Goal: Communication & Community: Answer question/provide support

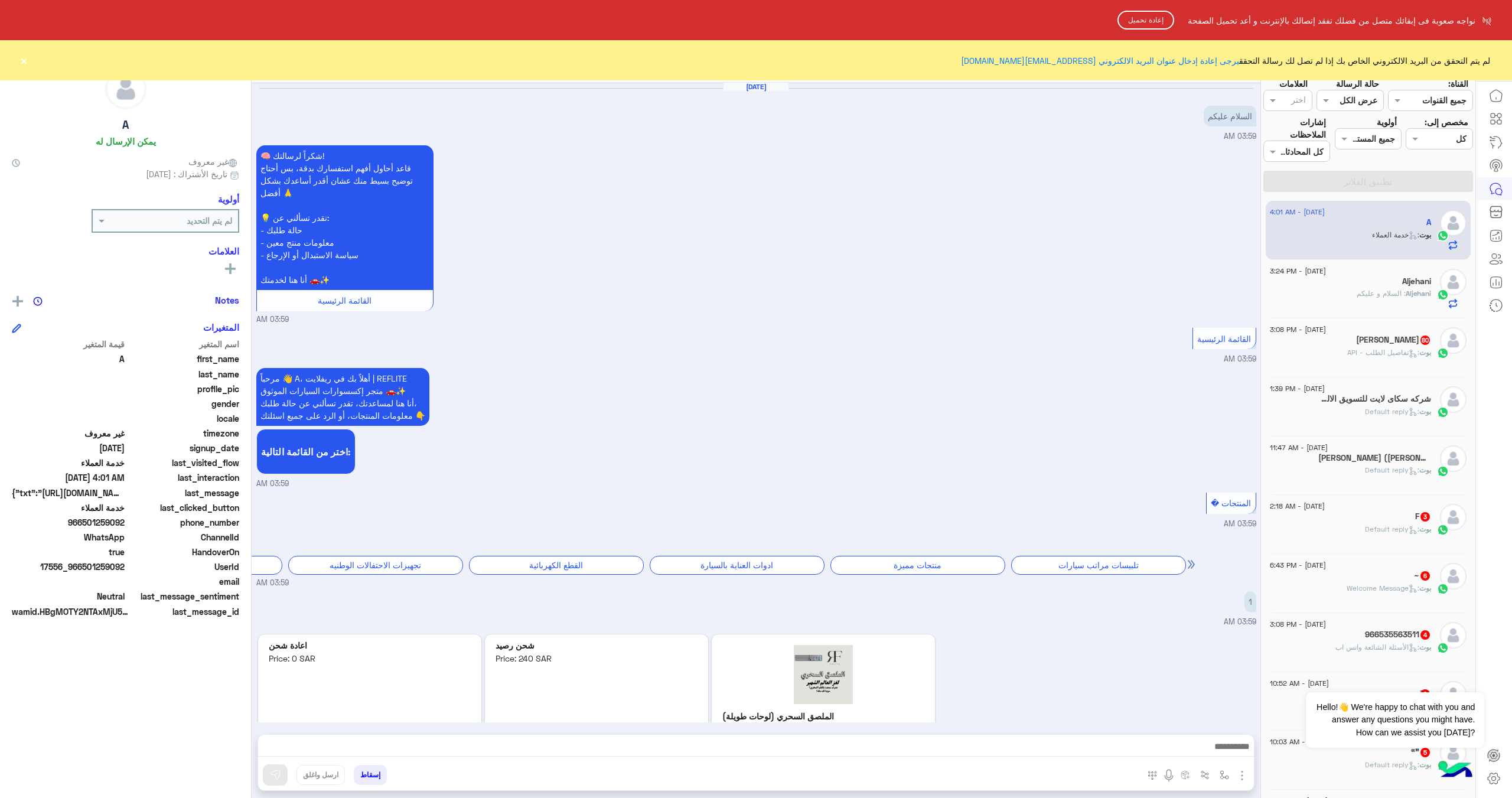
scroll to position [876, 0]
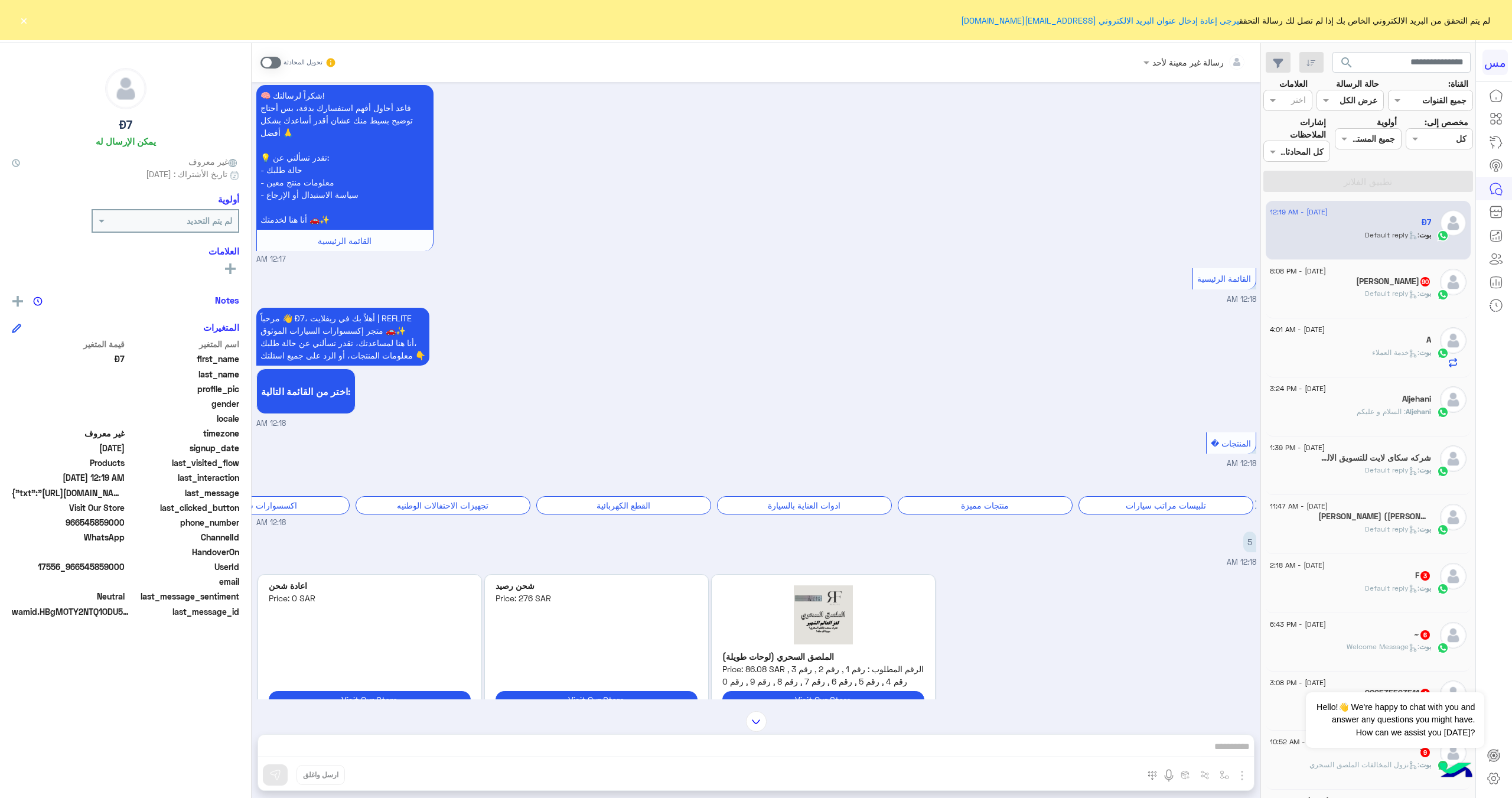
scroll to position [295, 0]
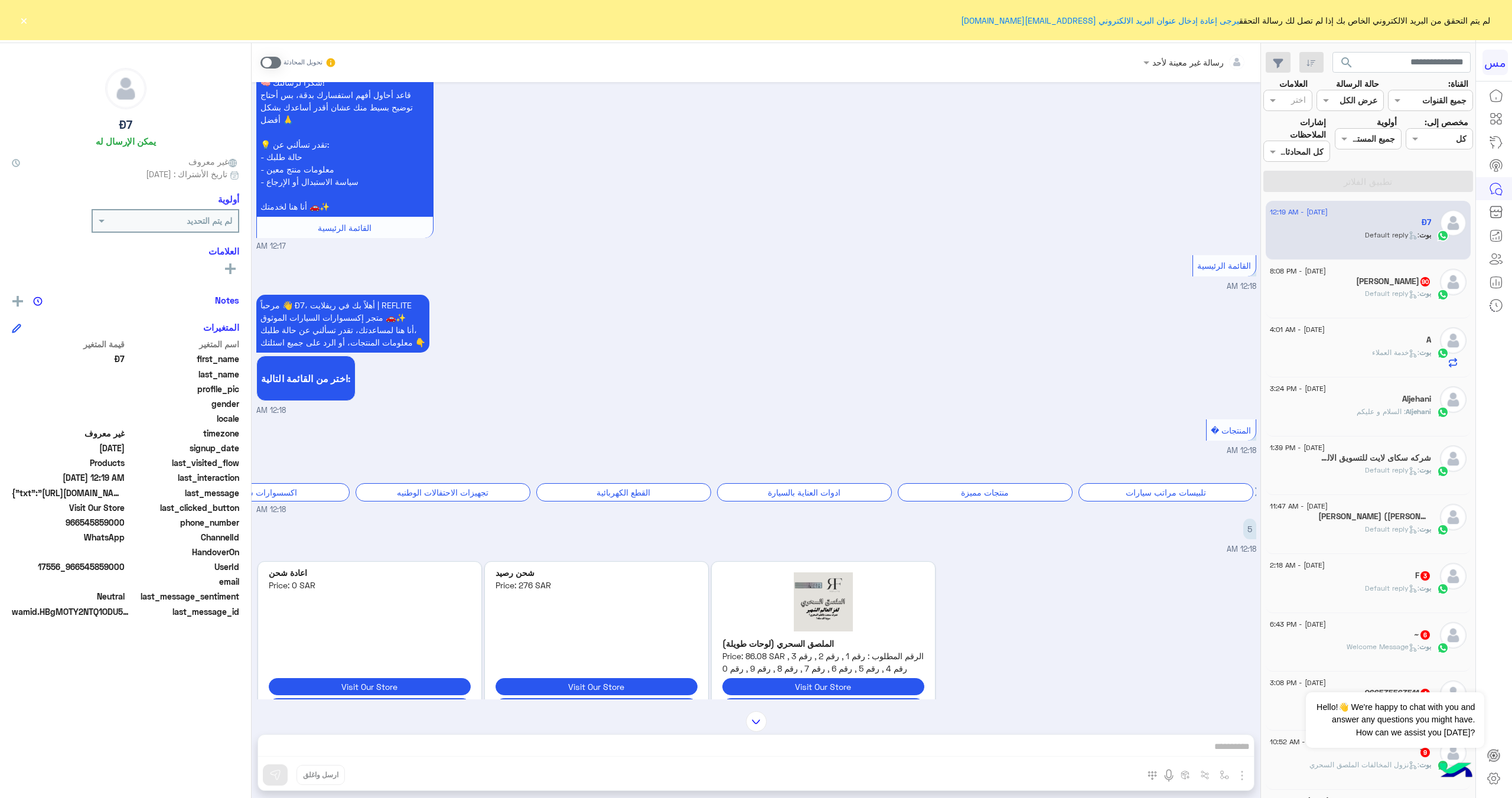
click at [1372, 355] on span ": خدمة العملاء" at bounding box center [1396, 352] width 47 height 9
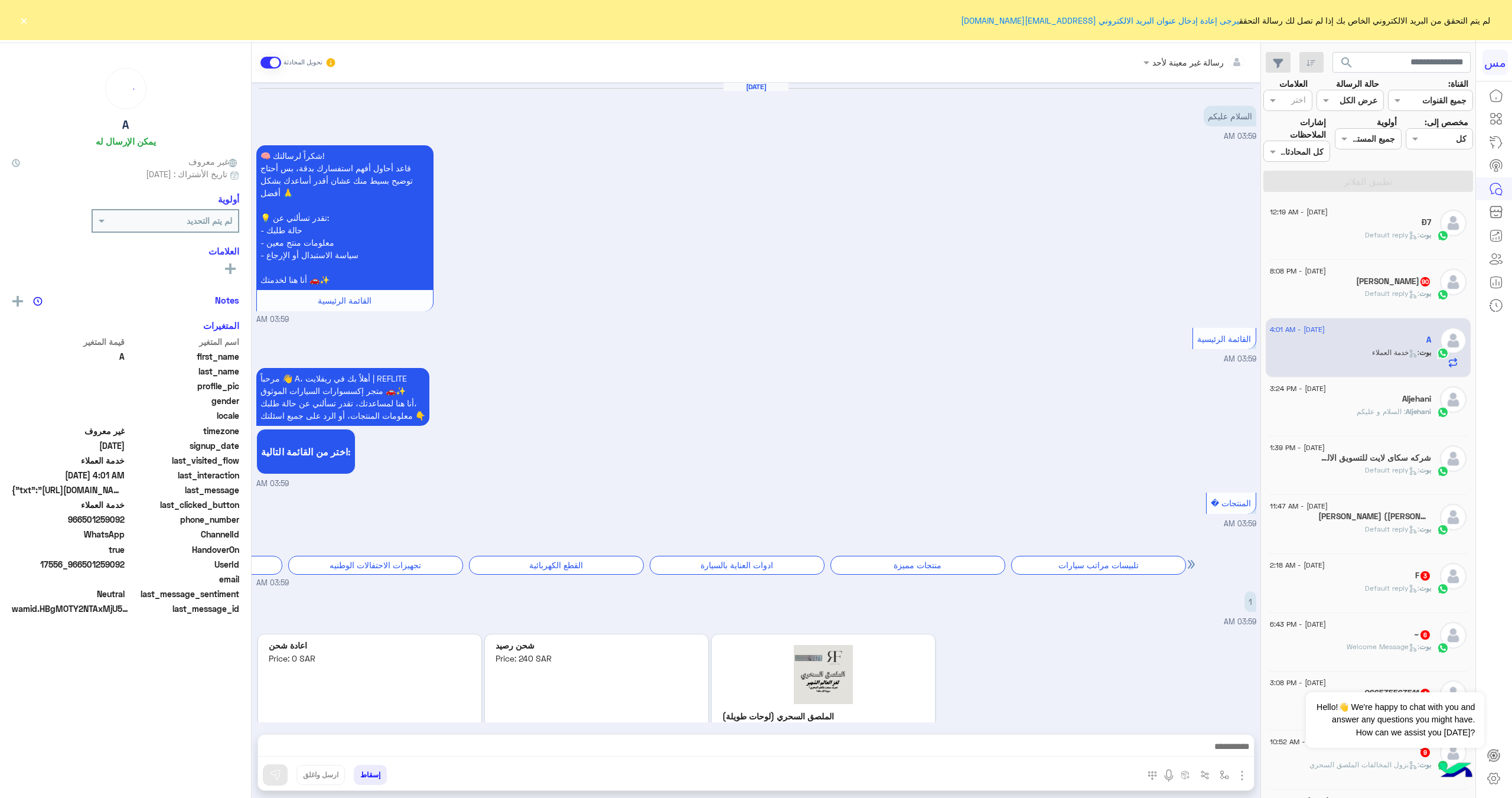
scroll to position [876, 0]
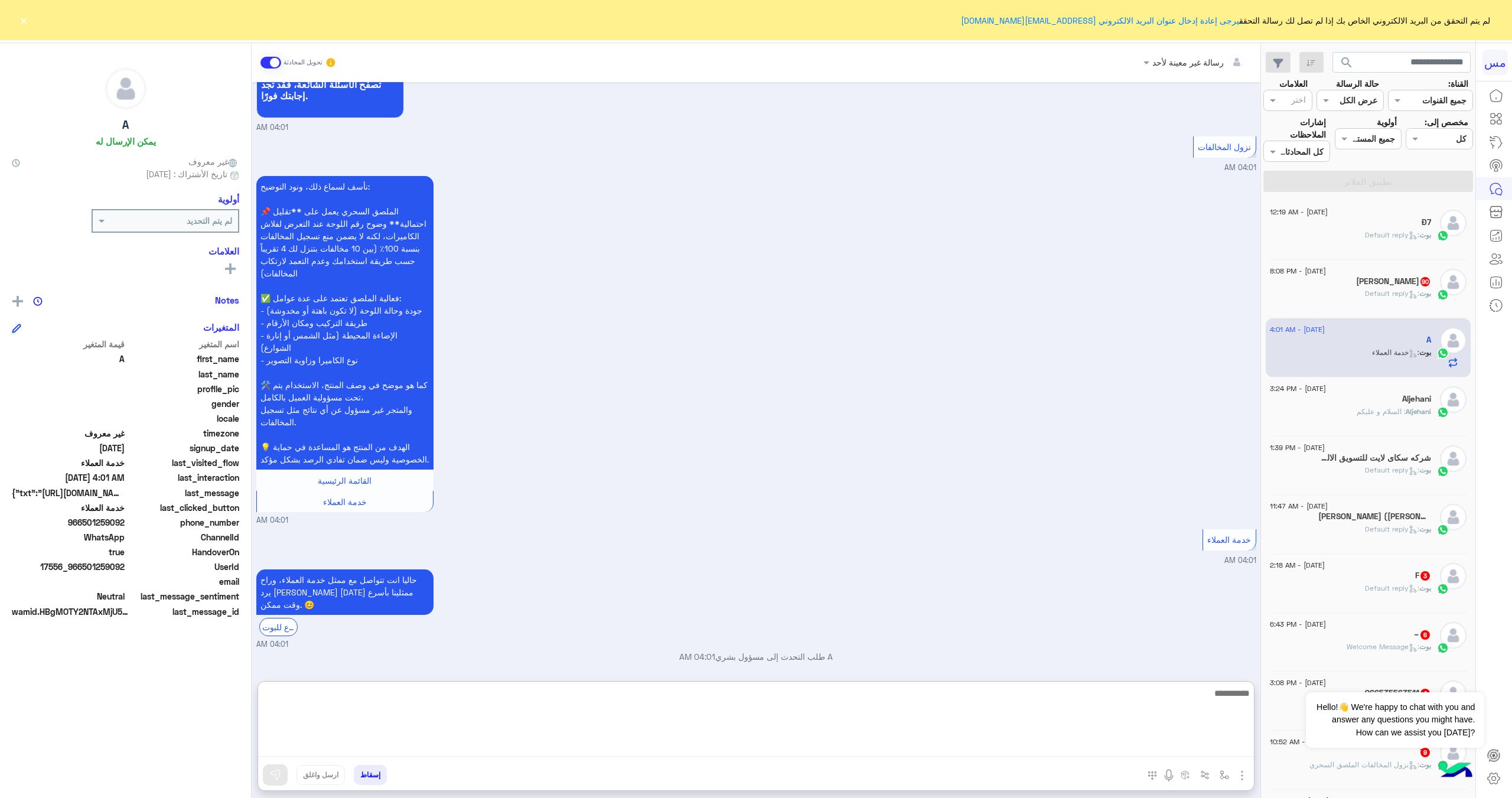
click at [929, 744] on textarea at bounding box center [756, 721] width 996 height 71
type textarea "**********"
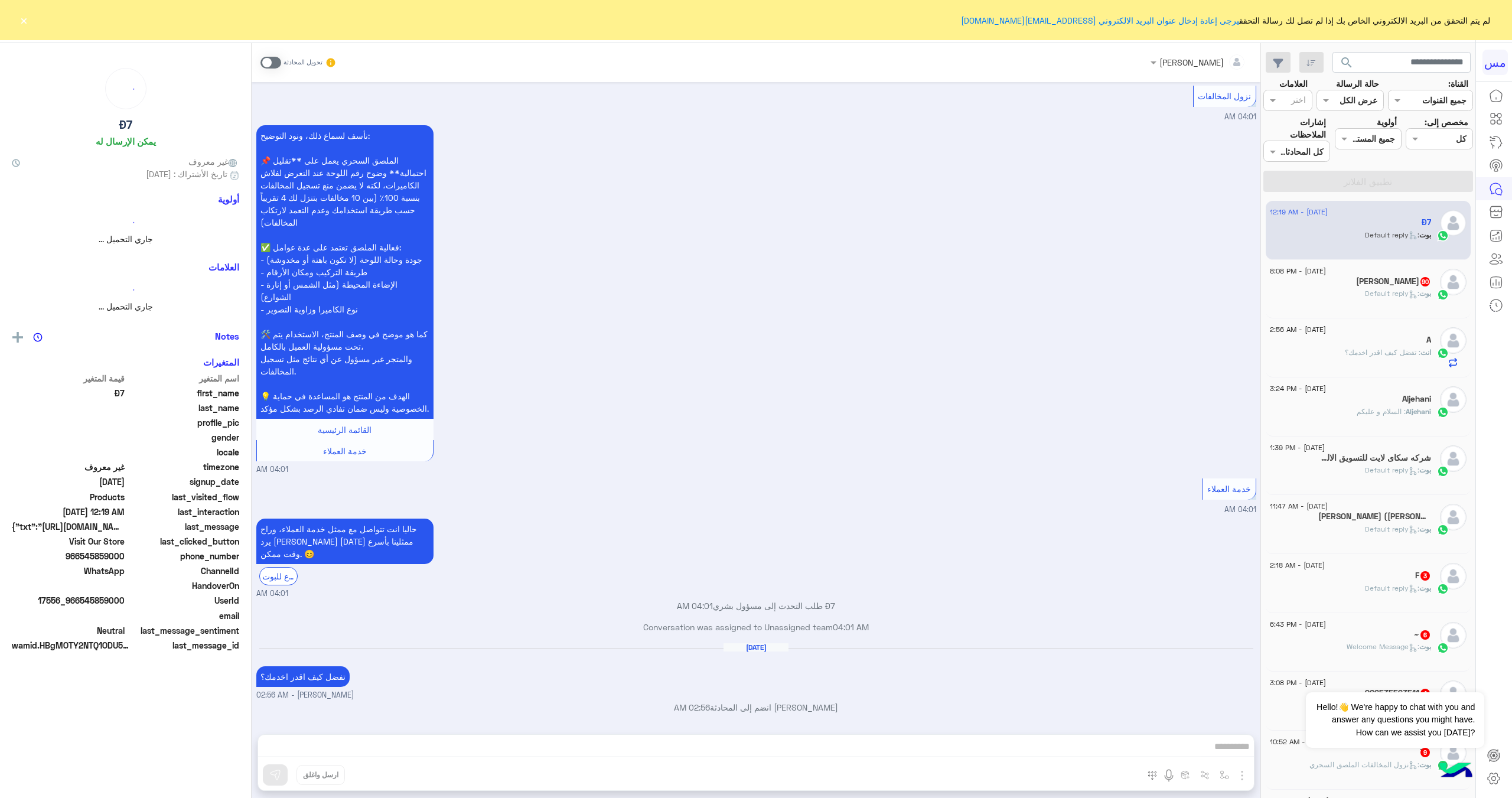
click at [1412, 246] on div "بوت : Default reply" at bounding box center [1351, 240] width 161 height 21
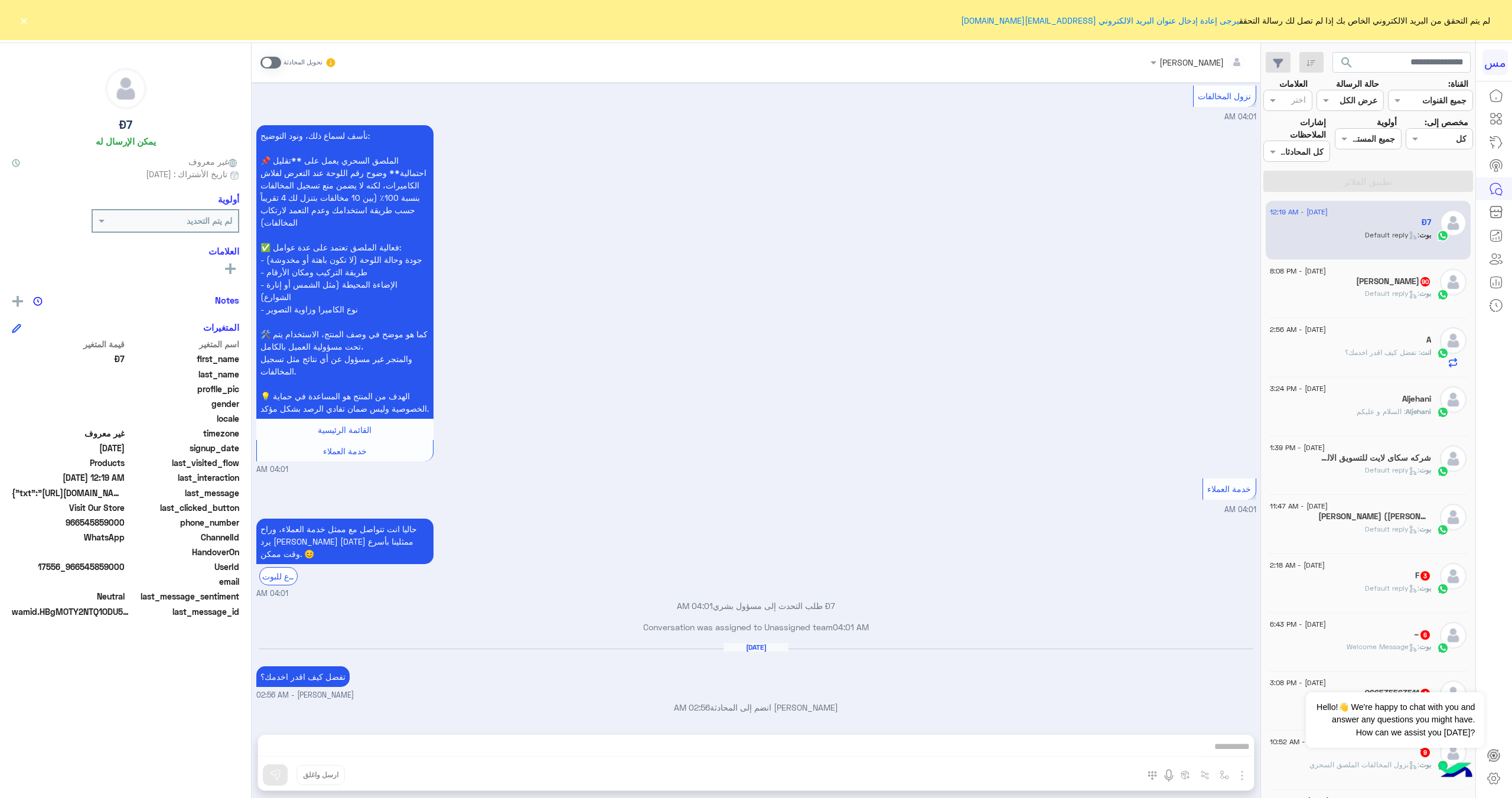
click at [1362, 340] on div "A" at bounding box center [1351, 341] width 161 height 13
click at [1380, 252] on div "21 August - 12:19 AM Ð7 بوت : Default reply" at bounding box center [1368, 230] width 205 height 59
click at [1371, 287] on div "20 August - 8:08 PM ابويوسف 90 بوت : Default reply" at bounding box center [1351, 289] width 161 height 41
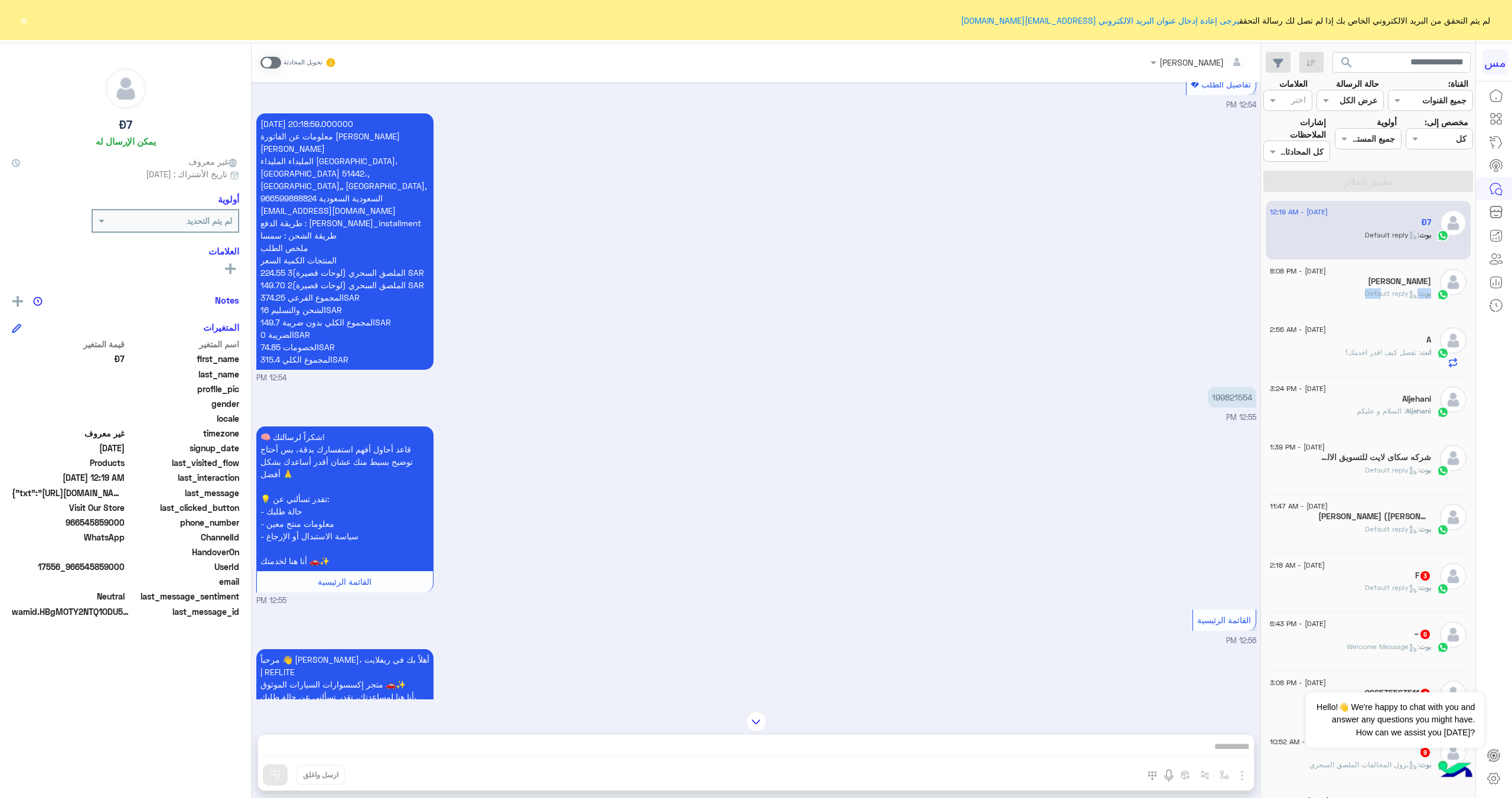
scroll to position [1809, 0]
drag, startPoint x: 1252, startPoint y: 372, endPoint x: 1210, endPoint y: 373, distance: 42.0
click at [1210, 385] on p "199821554" at bounding box center [1232, 395] width 49 height 21
copy p "199821554"
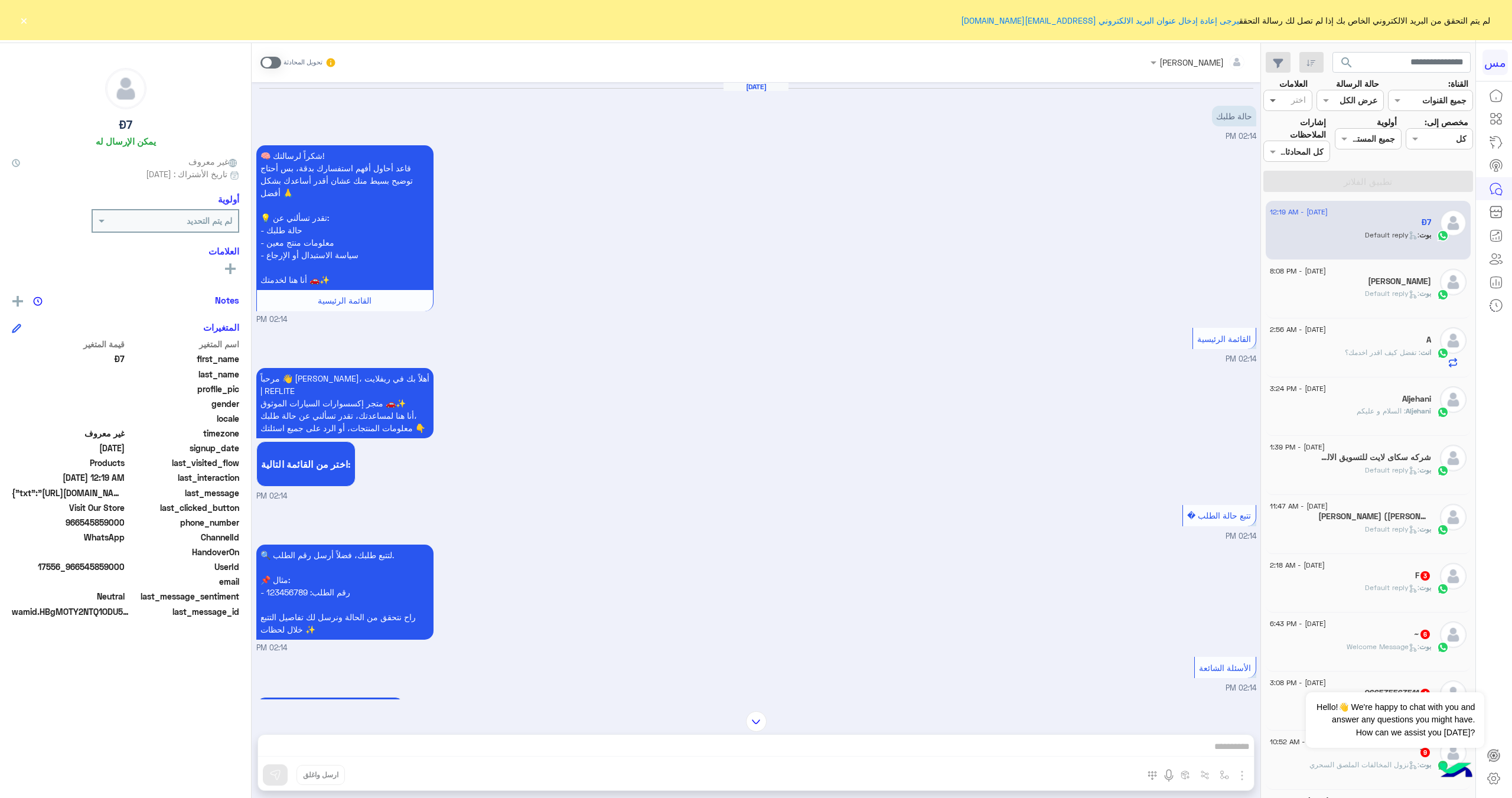
scroll to position [3065, 0]
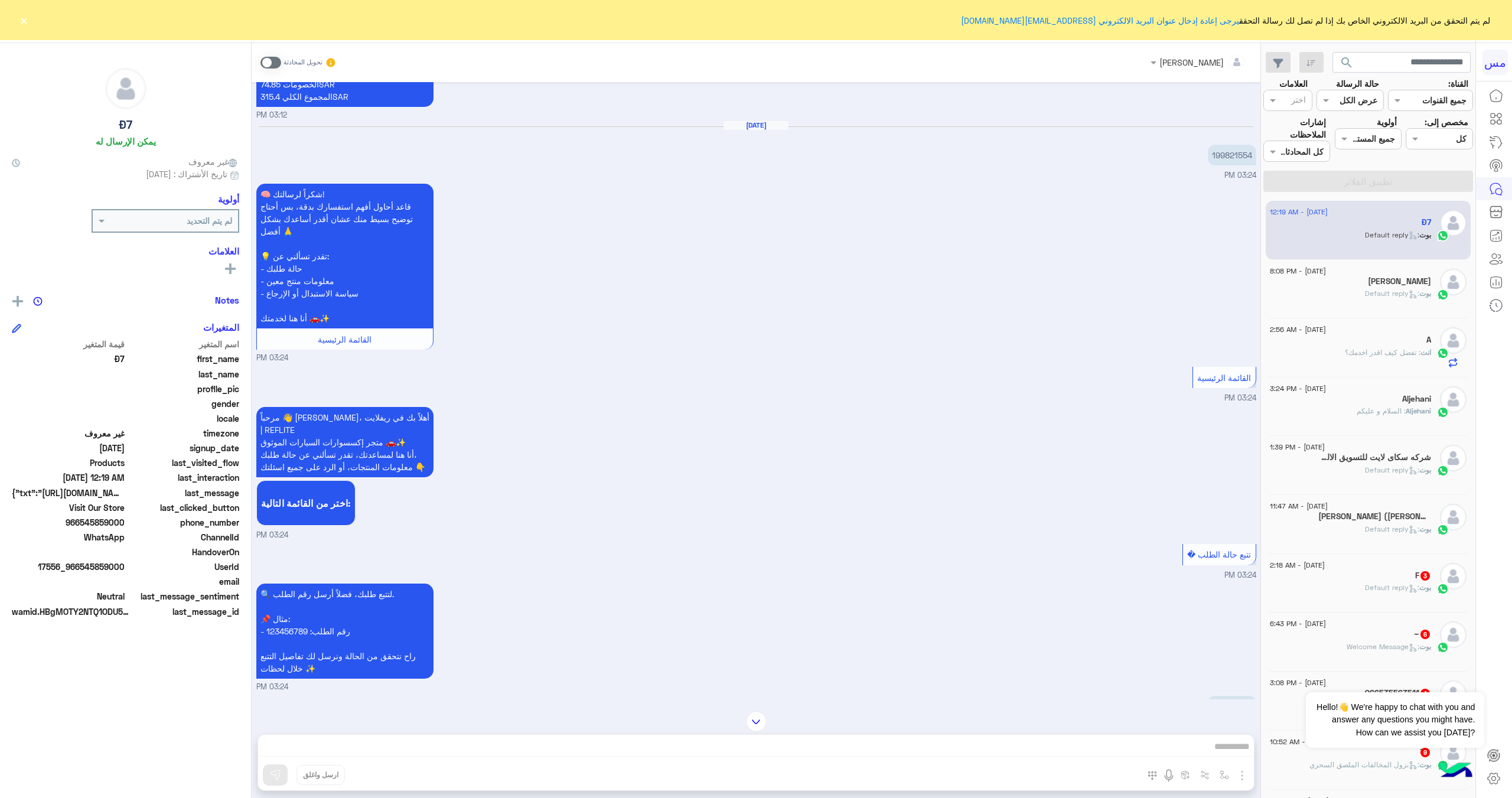
click at [755, 722] on img at bounding box center [756, 721] width 21 height 21
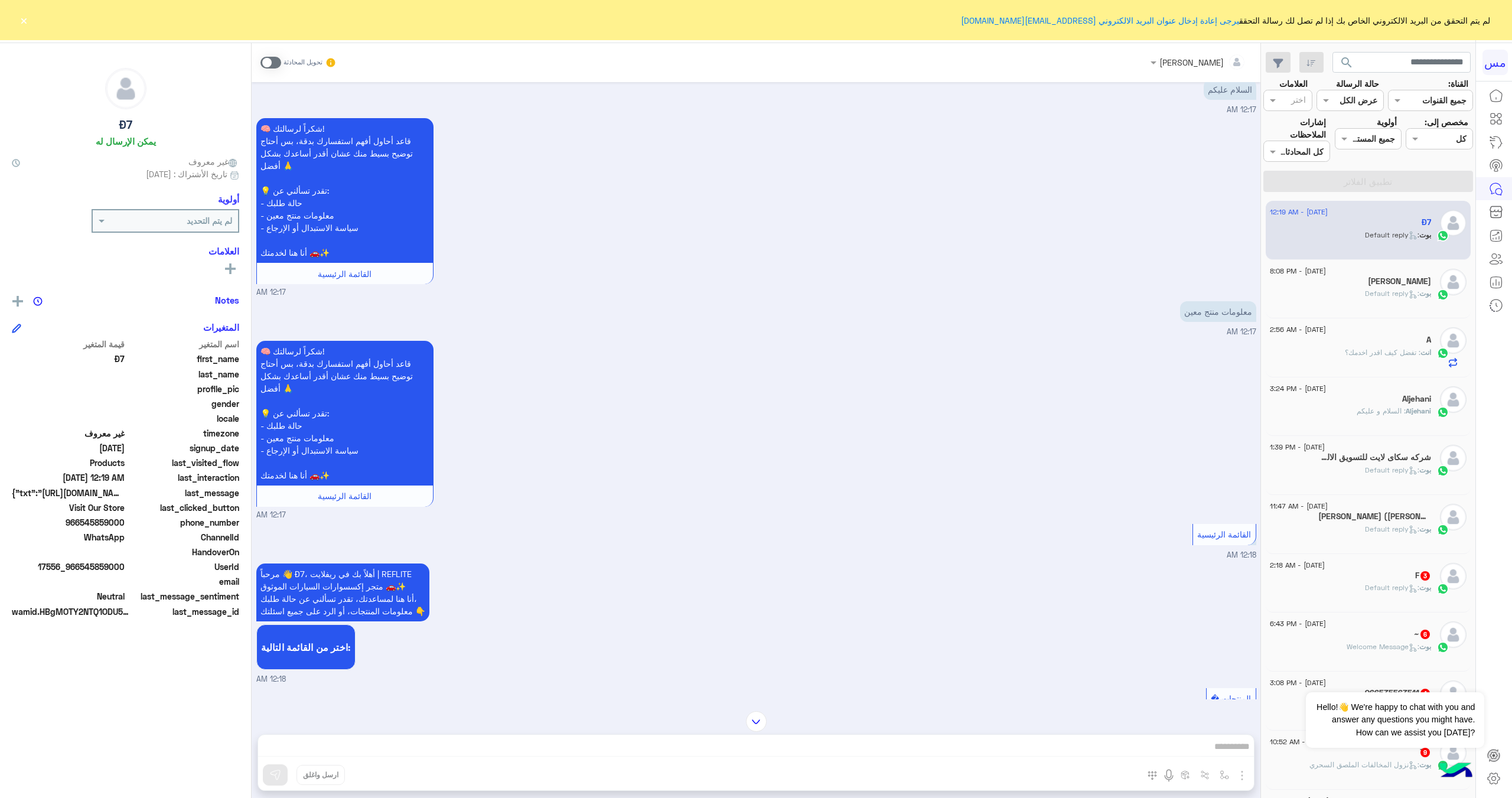
scroll to position [9281, 0]
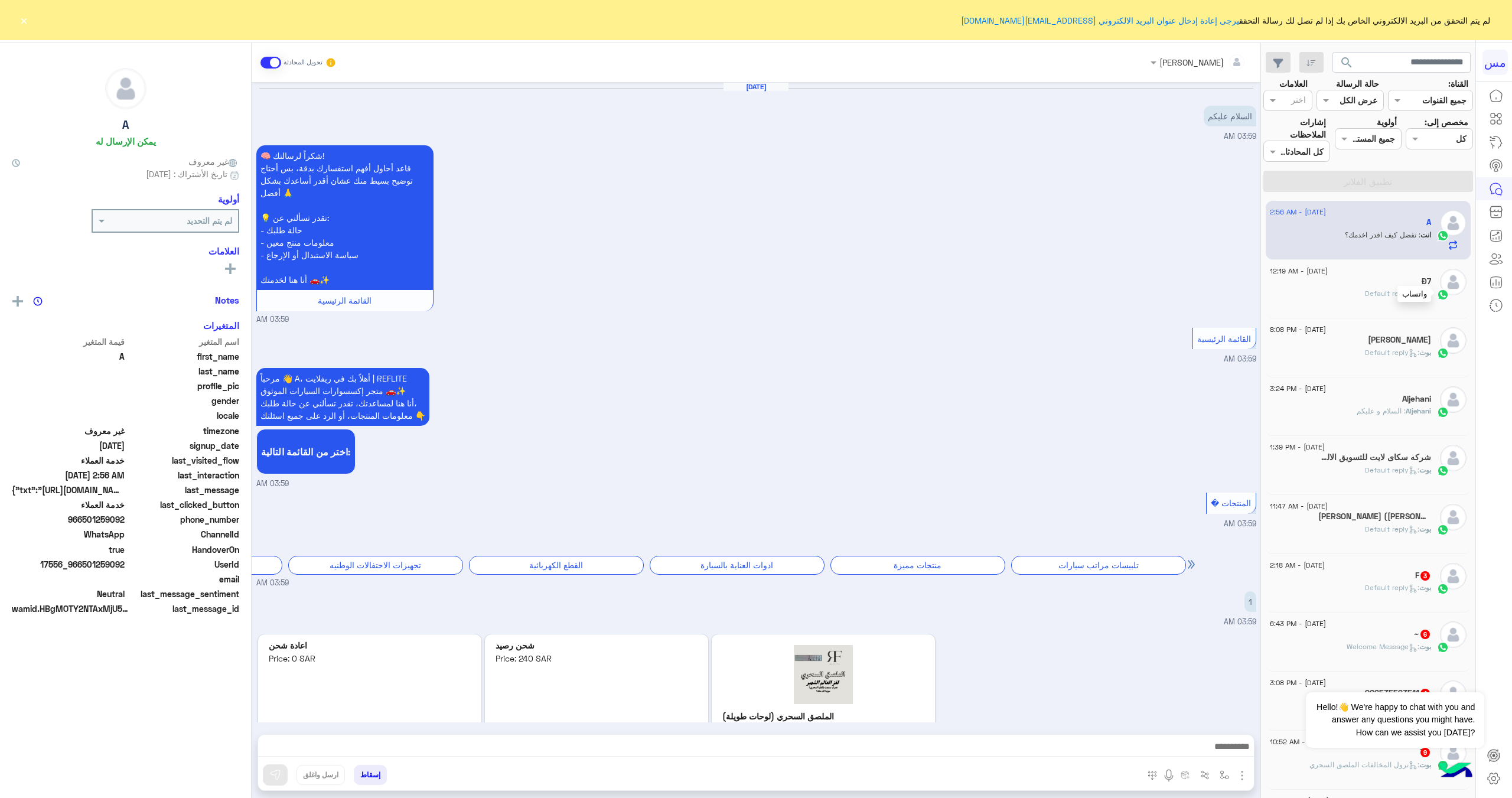
scroll to position [955, 0]
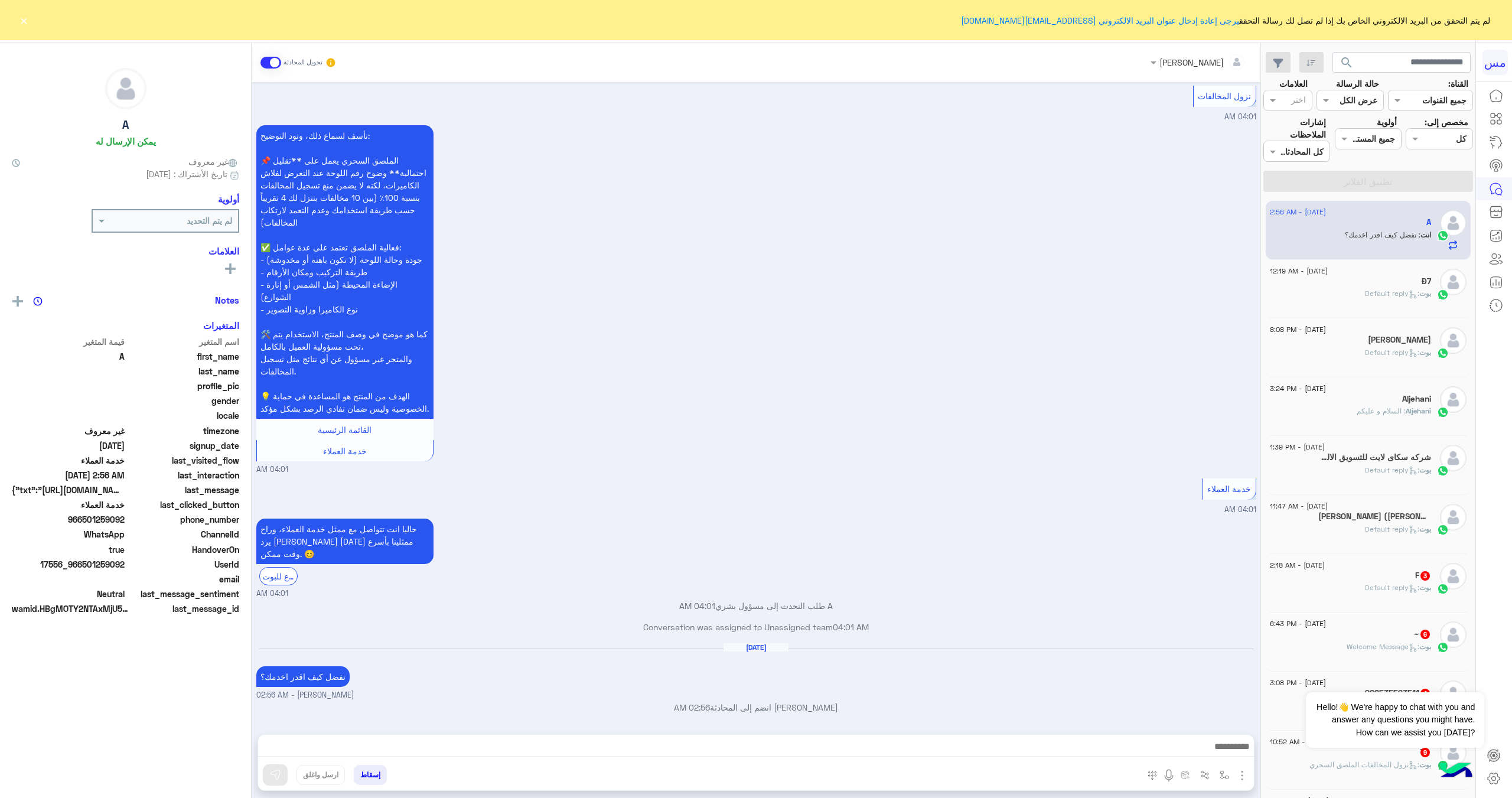
click at [1415, 342] on h5 "[PERSON_NAME]" at bounding box center [1399, 340] width 63 height 10
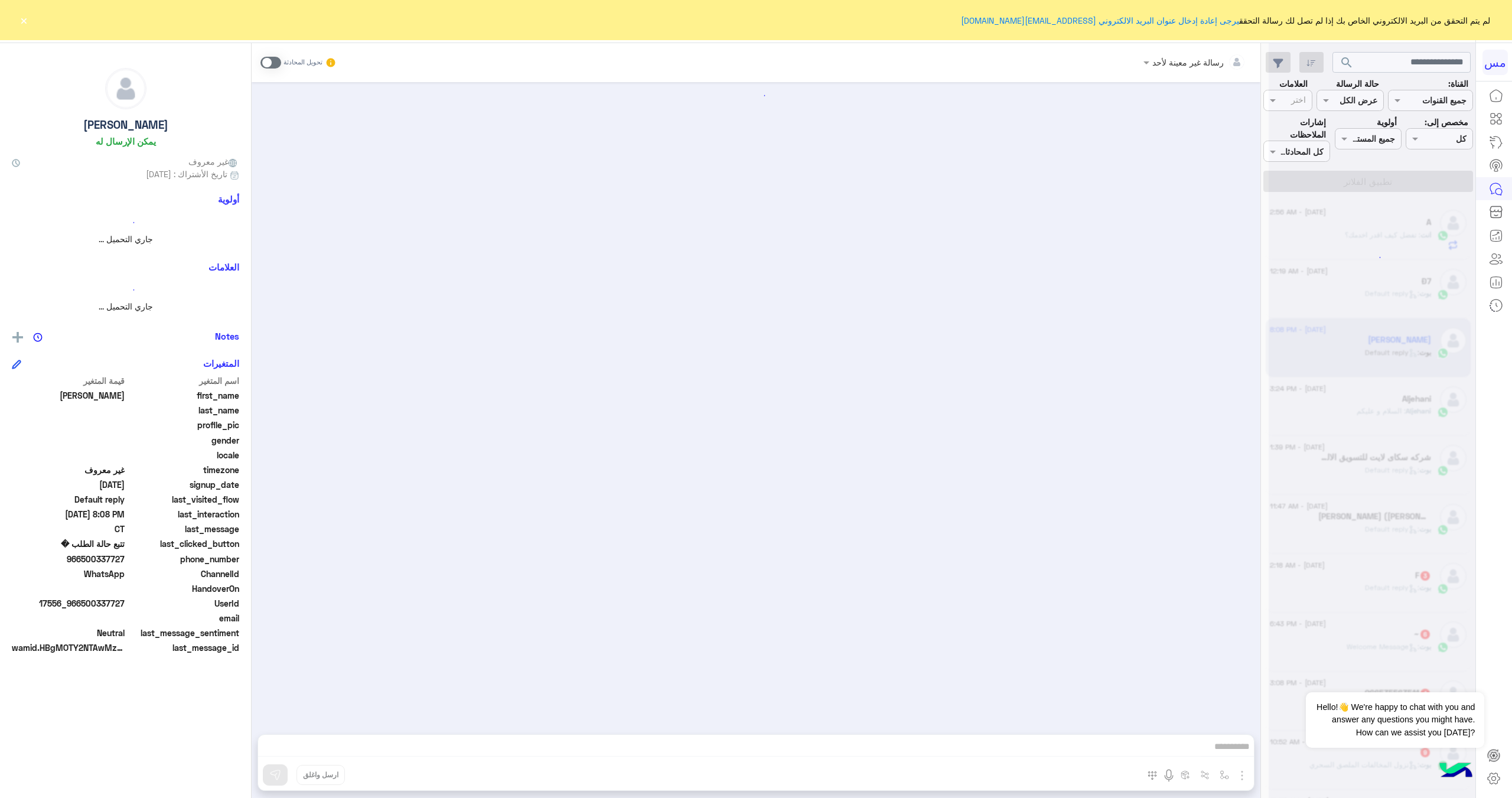
scroll to position [2400, 0]
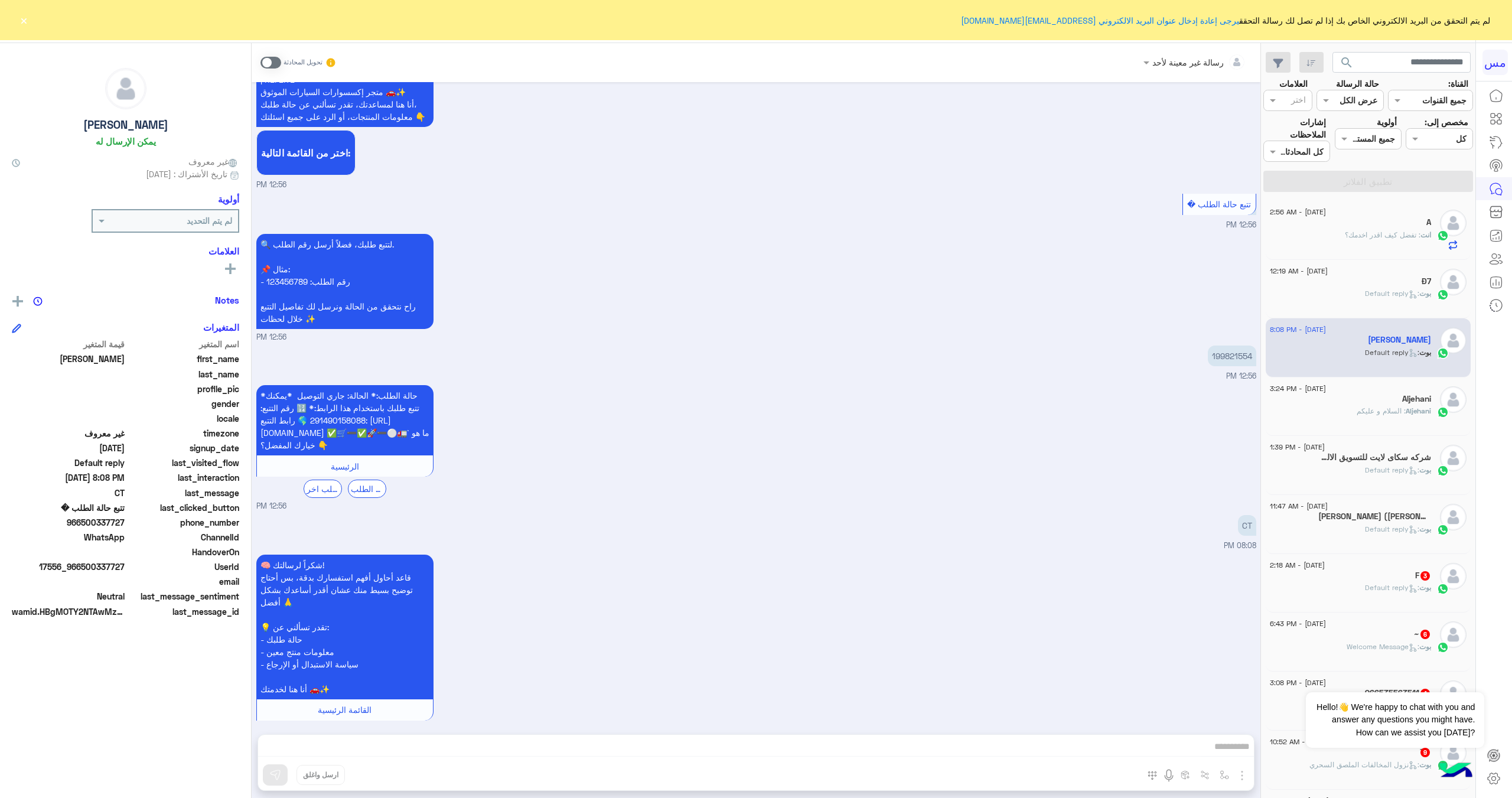
click at [1097, 748] on div "رسالة غير معينة لأحد تحويل المحادثة [DATE] 199821554 03:07 PM 🧠 شكراً لرسالتك! …" at bounding box center [756, 423] width 1009 height 760
click at [271, 67] on span at bounding box center [271, 62] width 21 height 12
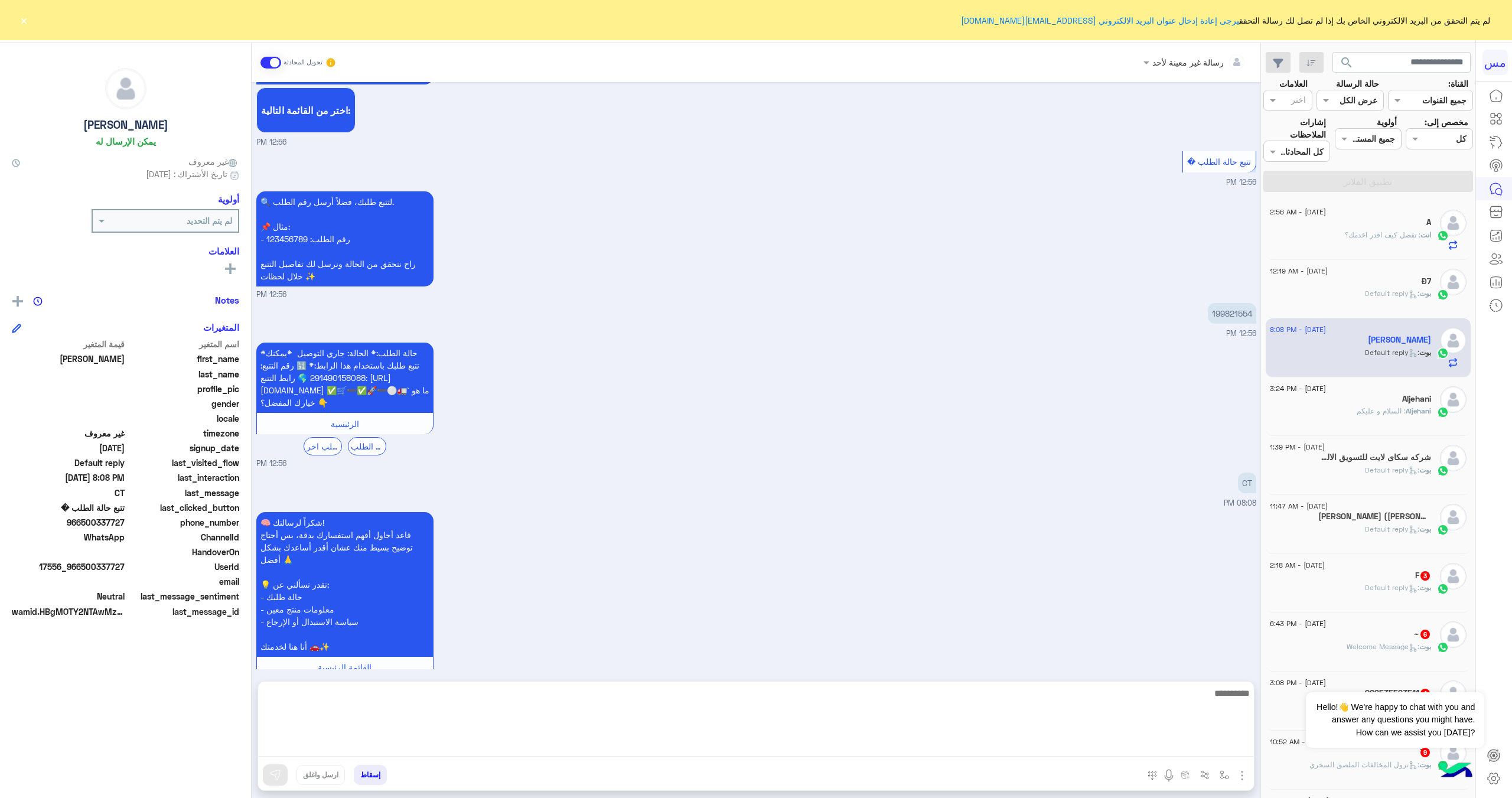
click at [729, 753] on textarea at bounding box center [756, 721] width 996 height 71
type textarea "**********"
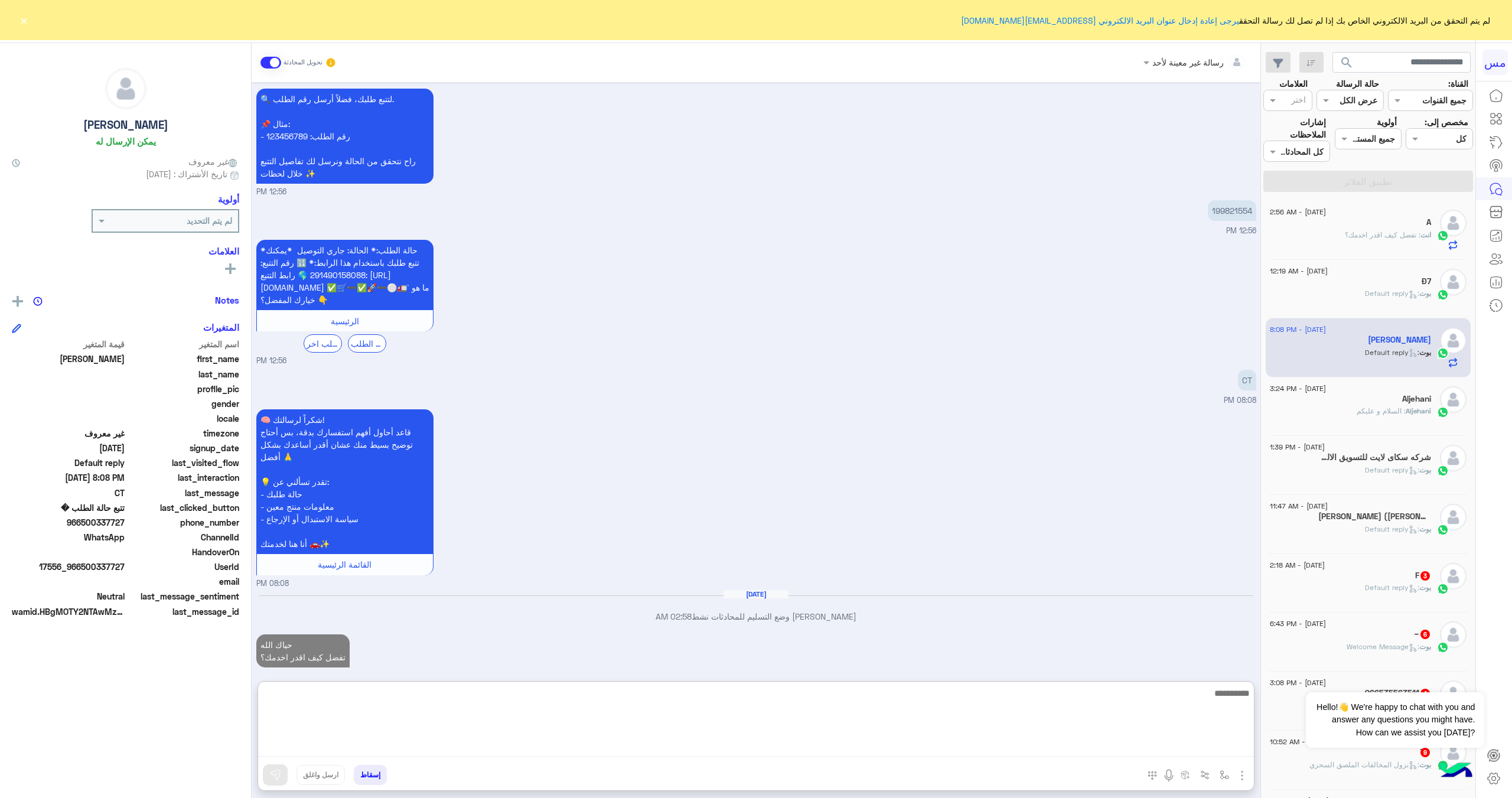
scroll to position [2567, 0]
